Goal: Check status: Check status

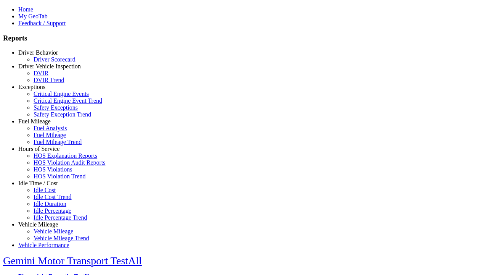
click at [44, 221] on link "Vehicle Mileage" at bounding box center [38, 224] width 40 height 6
click at [50, 235] on link "Vehicle Mileage Trend" at bounding box center [62, 238] width 56 height 6
select select "**********"
type input "**********"
